Goal: Task Accomplishment & Management: Use online tool/utility

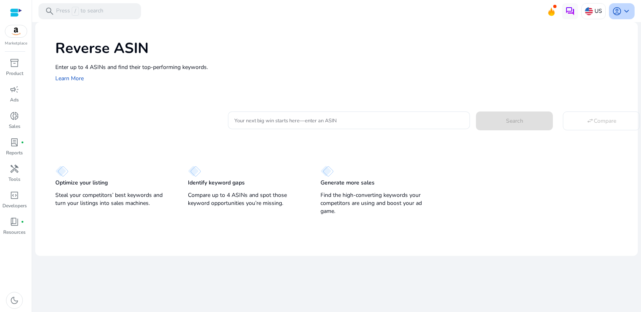
click at [613, 8] on span "account_circle" at bounding box center [617, 11] width 10 height 10
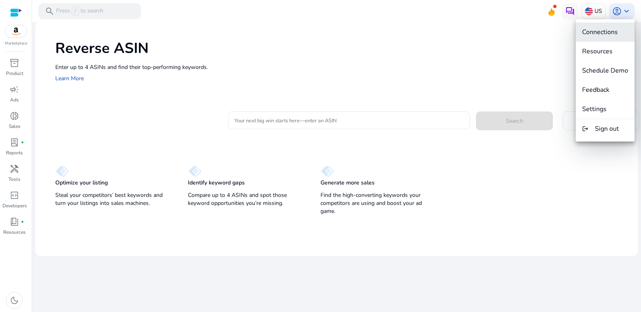
click at [612, 33] on span "Connections" at bounding box center [600, 32] width 36 height 9
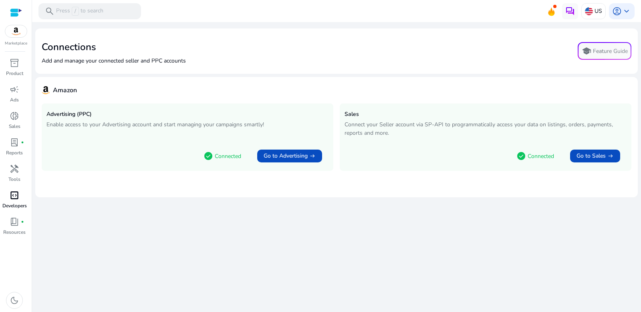
click at [14, 198] on span "code_blocks" at bounding box center [15, 195] width 10 height 10
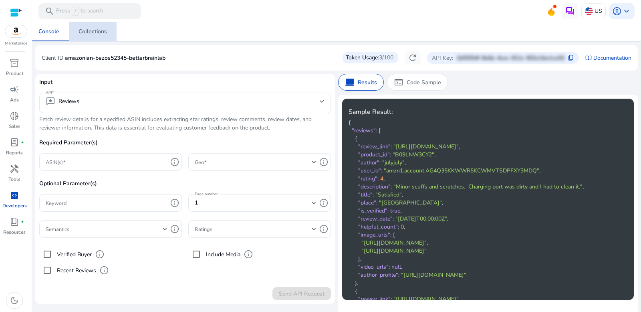
click at [92, 34] on div "Collections" at bounding box center [93, 32] width 28 height 6
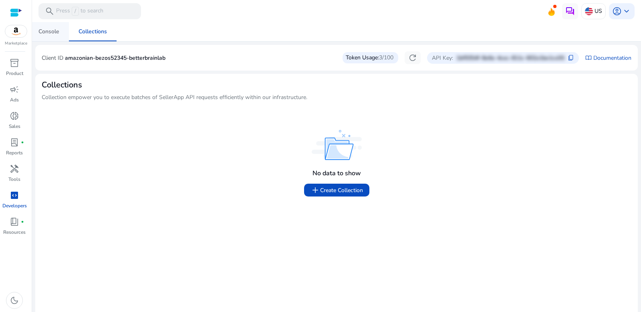
click at [51, 29] on div "Console" at bounding box center [48, 32] width 21 height 6
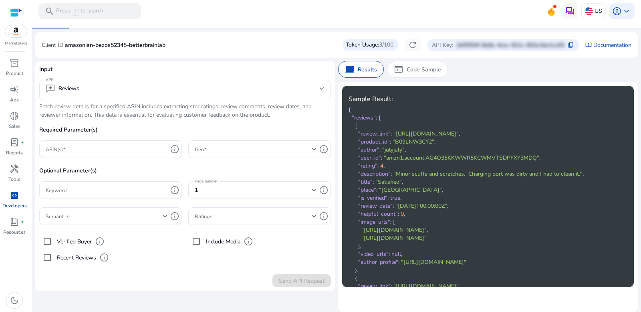
click at [146, 47] on p "amazonian-bezos52345-betterbrainlab" at bounding box center [115, 45] width 101 height 8
copy p "amazonian-bezos52345-betterbrainlab"
click at [620, 19] on mat-toolbar "search Press / to search US account_circle keyboard_arrow_down" at bounding box center [336, 11] width 609 height 22
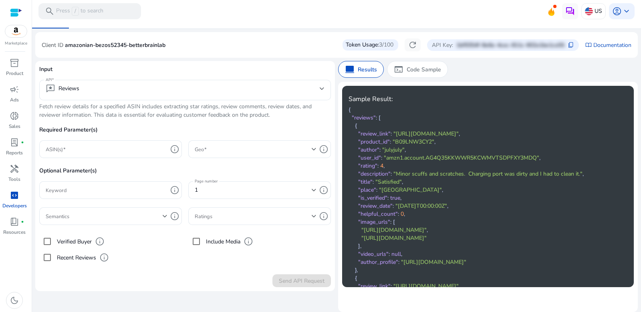
scroll to position [13, 0]
click at [539, 48] on p "1bf9354f-8e6e-4cec-811c-602a1be1ca55" at bounding box center [510, 45] width 108 height 8
click at [618, 14] on span "account_circle" at bounding box center [617, 11] width 10 height 10
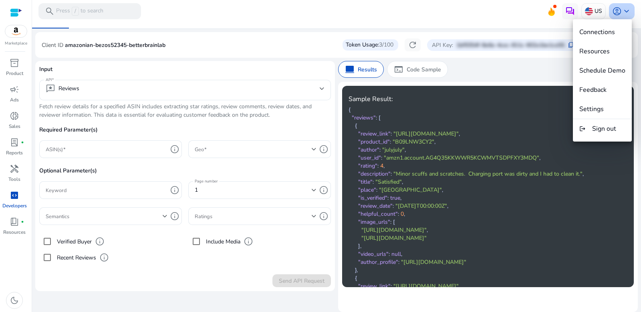
click at [618, 14] on div at bounding box center [320, 156] width 641 height 312
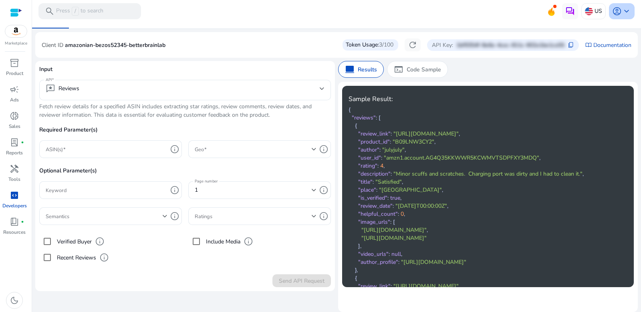
click at [618, 14] on span "account_circle" at bounding box center [617, 11] width 10 height 10
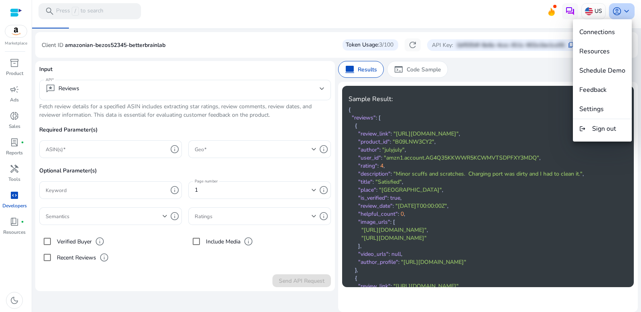
click at [618, 14] on div at bounding box center [320, 156] width 641 height 312
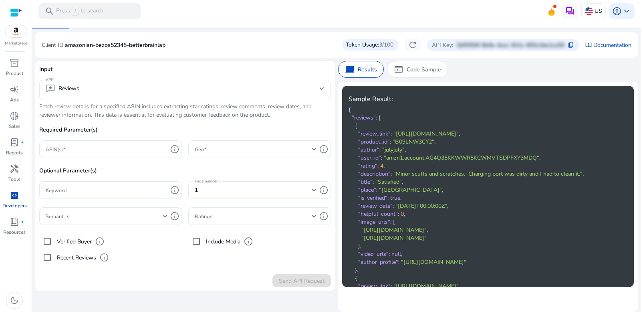
click at [150, 44] on p "amazonian-bezos52345-betterbrainlab" at bounding box center [115, 45] width 101 height 8
click at [131, 45] on p "amazonian-bezos52345-betterbrainlab" at bounding box center [115, 45] width 101 height 8
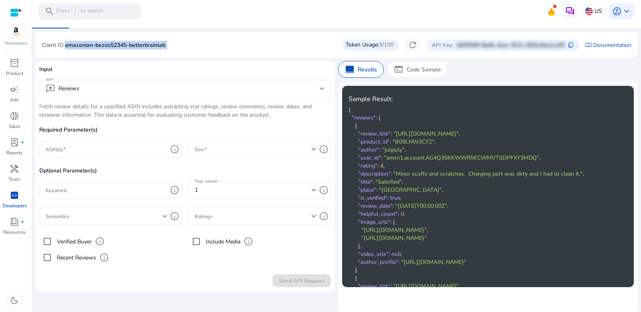
click at [131, 45] on p "amazonian-bezos52345-betterbrainlab" at bounding box center [115, 45] width 101 height 8
click at [566, 38] on div "Copy API key to clipboard" at bounding box center [567, 30] width 77 height 16
click at [568, 43] on span "content_copy" at bounding box center [571, 45] width 6 height 6
click at [553, 46] on p "1bf9354f-8e6e-4cec-811c-602a1be1ca55" at bounding box center [510, 45] width 108 height 8
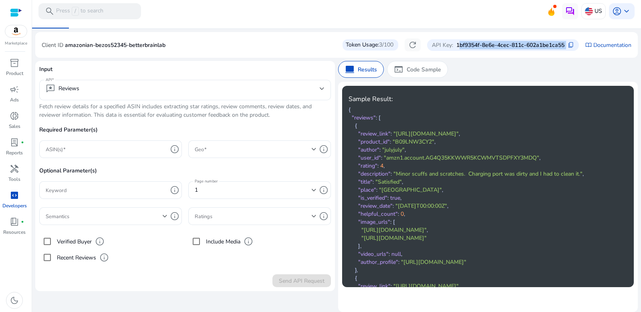
click at [553, 46] on p "1bf9354f-8e6e-4cec-811c-602a1be1ca55" at bounding box center [510, 45] width 108 height 8
copy p "1bf9354f-8e6e-4cec-811c-602a1be1ca55"
click at [157, 46] on p "amazonian-bezos52345-betterbrainlab" at bounding box center [115, 45] width 101 height 8
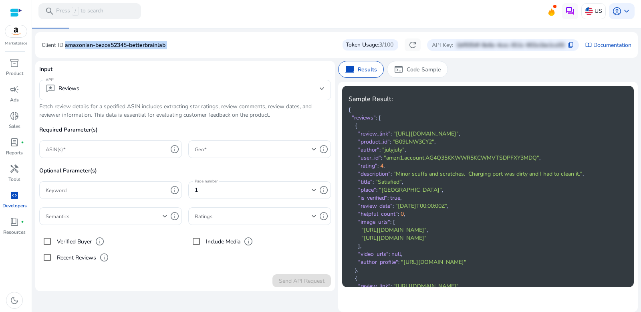
copy p "amazonian-bezos52345-betterbrainlab"
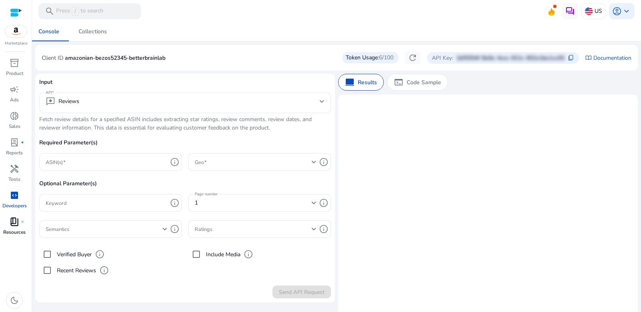
click at [20, 232] on p "Resources" at bounding box center [14, 231] width 22 height 7
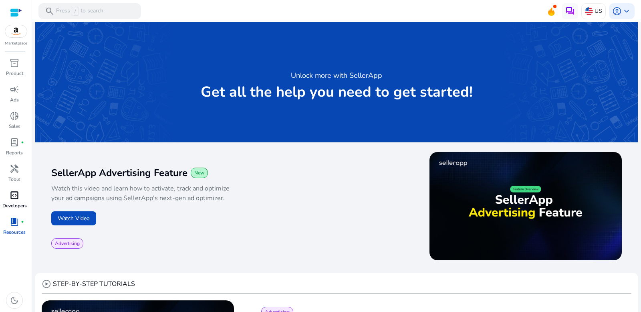
click at [18, 190] on span "code_blocks" at bounding box center [15, 195] width 10 height 10
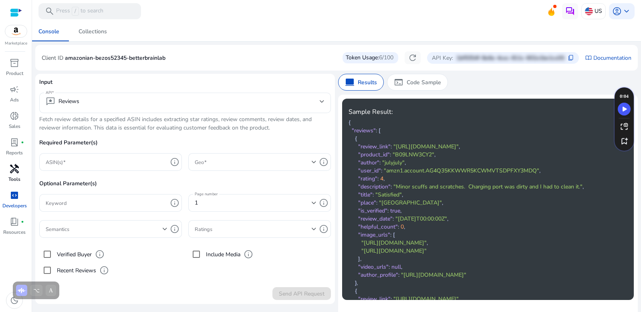
click at [8, 167] on div "handyman" at bounding box center [14, 168] width 22 height 13
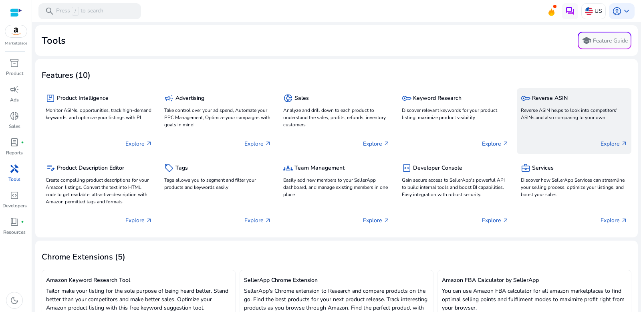
click at [537, 95] on h5 "Reverse ASIN" at bounding box center [550, 98] width 36 height 7
